Goal: Transaction & Acquisition: Purchase product/service

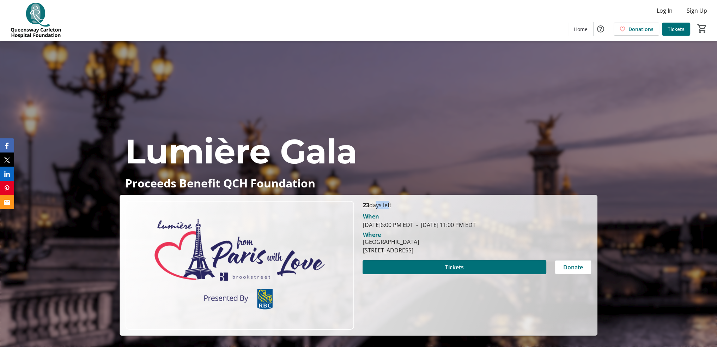
drag, startPoint x: 378, startPoint y: 206, endPoint x: 387, endPoint y: 211, distance: 10.9
click at [388, 209] on div "23 days left [PERSON_NAME][DATE] 6:00 PM EDT - [DATE] 11:00 PM EDT Where [GEOGR…" at bounding box center [476, 265] width 237 height 129
click at [378, 223] on span "[DATE] 6:00 PM EDT" at bounding box center [388, 225] width 50 height 8
drag, startPoint x: 366, startPoint y: 205, endPoint x: 458, endPoint y: 228, distance: 95.3
click at [458, 228] on div "23 days left [PERSON_NAME][DATE] 6:00 PM EDT - [DATE] 11:00 PM EDT Where [GEOGR…" at bounding box center [476, 265] width 237 height 129
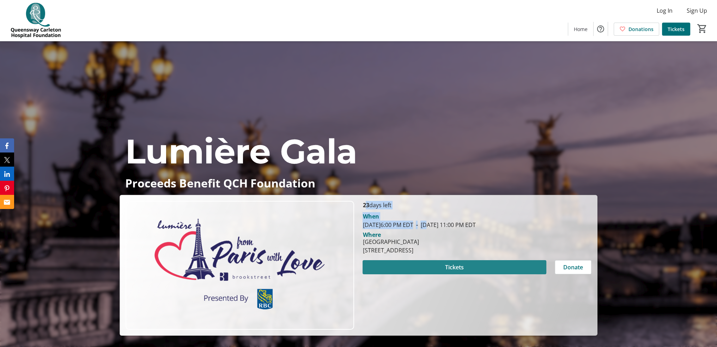
click at [452, 267] on span "Tickets" at bounding box center [454, 267] width 19 height 8
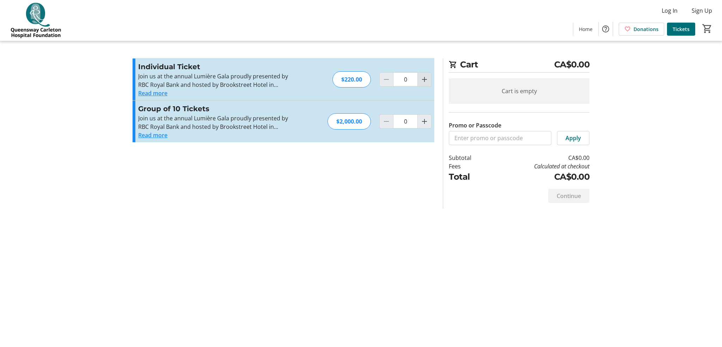
click at [425, 79] on mat-icon "Increment by one" at bounding box center [424, 79] width 8 height 8
type input "1"
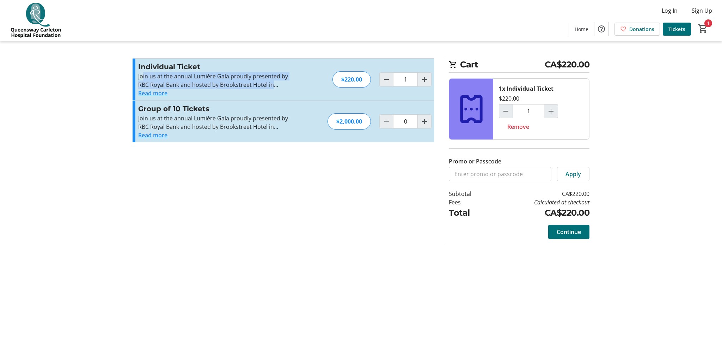
drag, startPoint x: 142, startPoint y: 77, endPoint x: 280, endPoint y: 83, distance: 138.4
click at [280, 83] on p "Join us at the annual Lumière Gala proudly presented by RBC Royal Bank and host…" at bounding box center [215, 80] width 154 height 17
click at [146, 95] on button "Read more" at bounding box center [152, 93] width 29 height 8
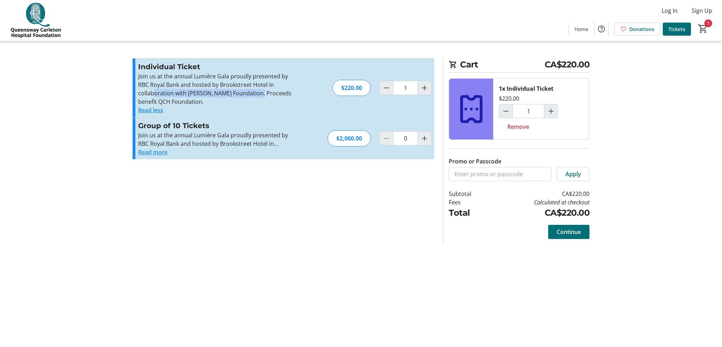
drag, startPoint x: 167, startPoint y: 95, endPoint x: 258, endPoint y: 97, distance: 90.7
click at [257, 97] on p "Join us at the annual Lumière Gala proudly presented by RBC Royal Bank and host…" at bounding box center [215, 89] width 154 height 34
click at [269, 96] on p "Join us at the annual Lumière Gala proudly presented by RBC Royal Bank and host…" at bounding box center [215, 89] width 154 height 34
drag, startPoint x: 576, startPoint y: 232, endPoint x: 636, endPoint y: 227, distance: 60.8
click at [636, 227] on tr-checkout-feature-upsell-ui "Cart CA$220.00 1x Individual Ticket $220.00 1 Remove Promo or Passcode Apply Su…" at bounding box center [361, 173] width 722 height 347
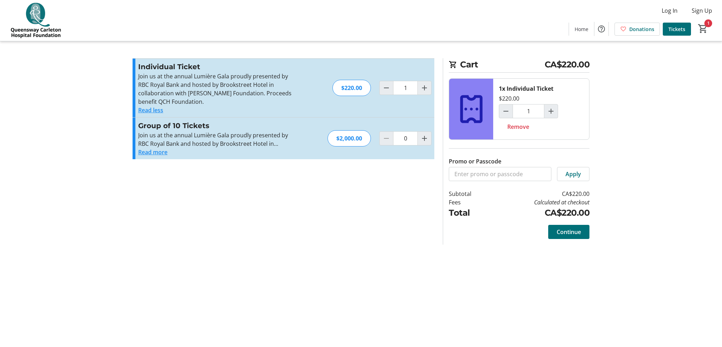
drag, startPoint x: 587, startPoint y: 235, endPoint x: 645, endPoint y: 218, distance: 60.1
click at [645, 218] on tr-checkout-feature-upsell-ui "Cart CA$220.00 1x Individual Ticket $220.00 1 Remove Promo or Passcode Apply Su…" at bounding box center [361, 173] width 722 height 347
click at [579, 232] on span "Continue" at bounding box center [569, 231] width 24 height 8
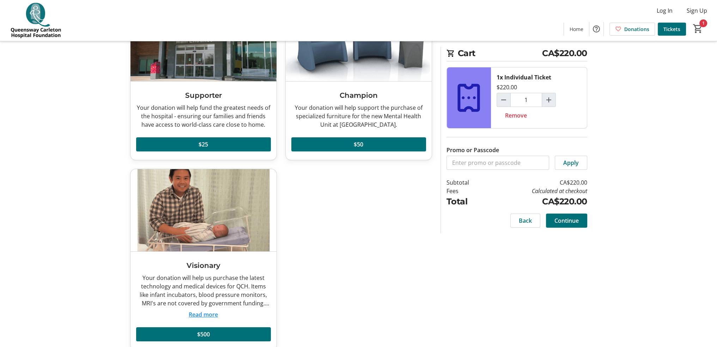
scroll to position [92, 0]
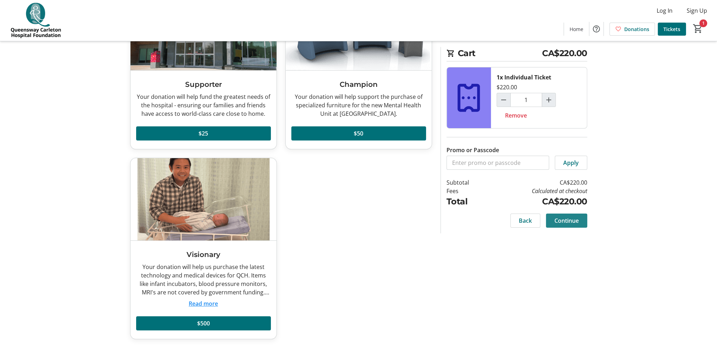
click at [570, 221] on span "Continue" at bounding box center [566, 220] width 24 height 8
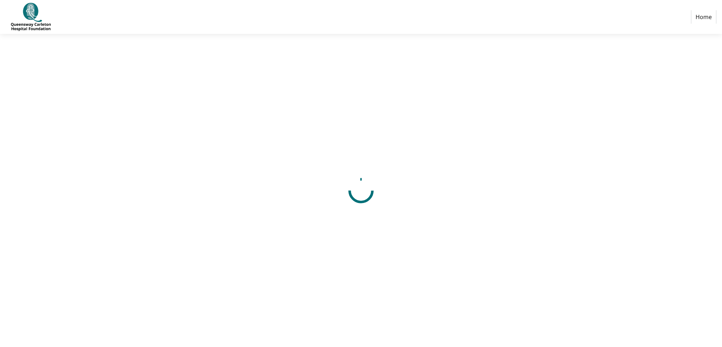
select select "CA"
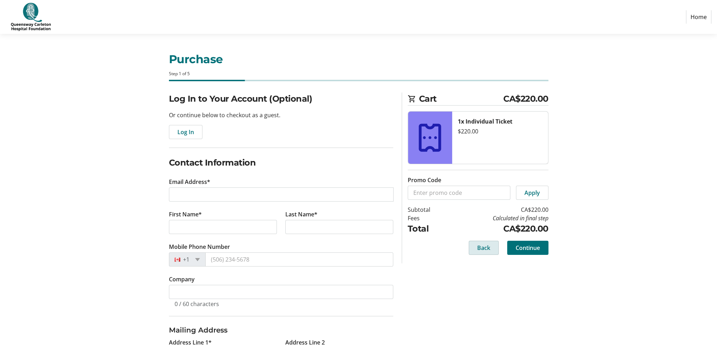
click at [483, 247] on span "Back" at bounding box center [483, 247] width 13 height 8
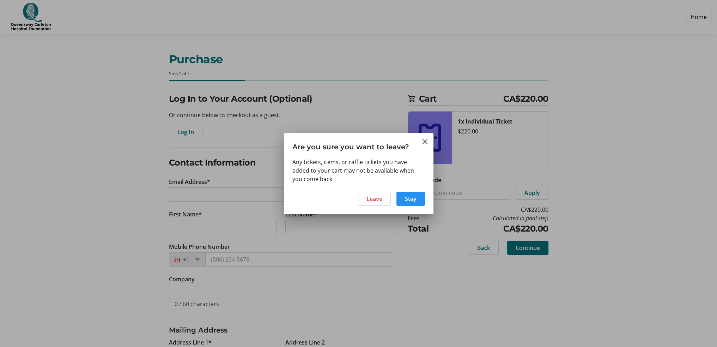
click at [415, 203] on span at bounding box center [410, 198] width 29 height 17
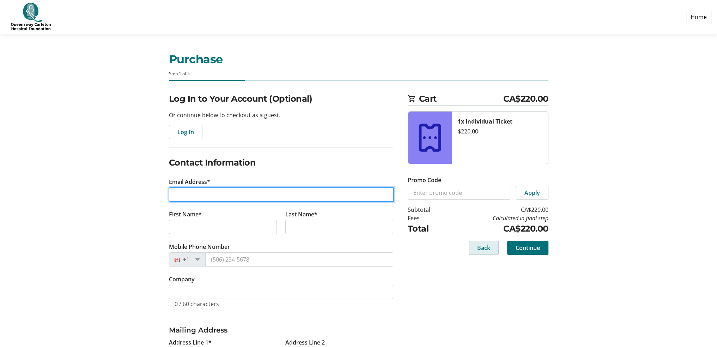
click at [186, 194] on input "Email Address*" at bounding box center [281, 194] width 225 height 14
type input "[EMAIL_ADDRESS][DOMAIN_NAME]"
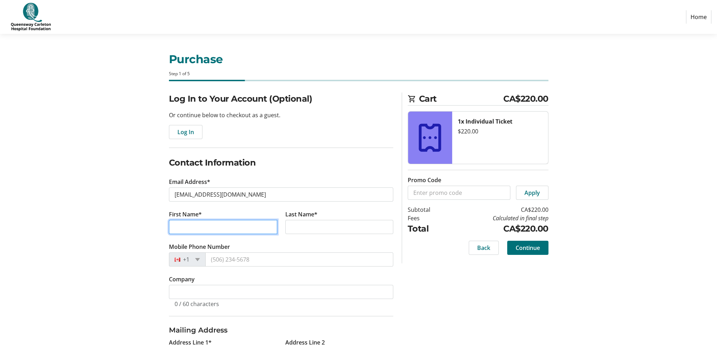
click at [183, 224] on input "First Name*" at bounding box center [223, 227] width 108 height 14
type input "[PERSON_NAME]"
